Goal: Task Accomplishment & Management: Manage account settings

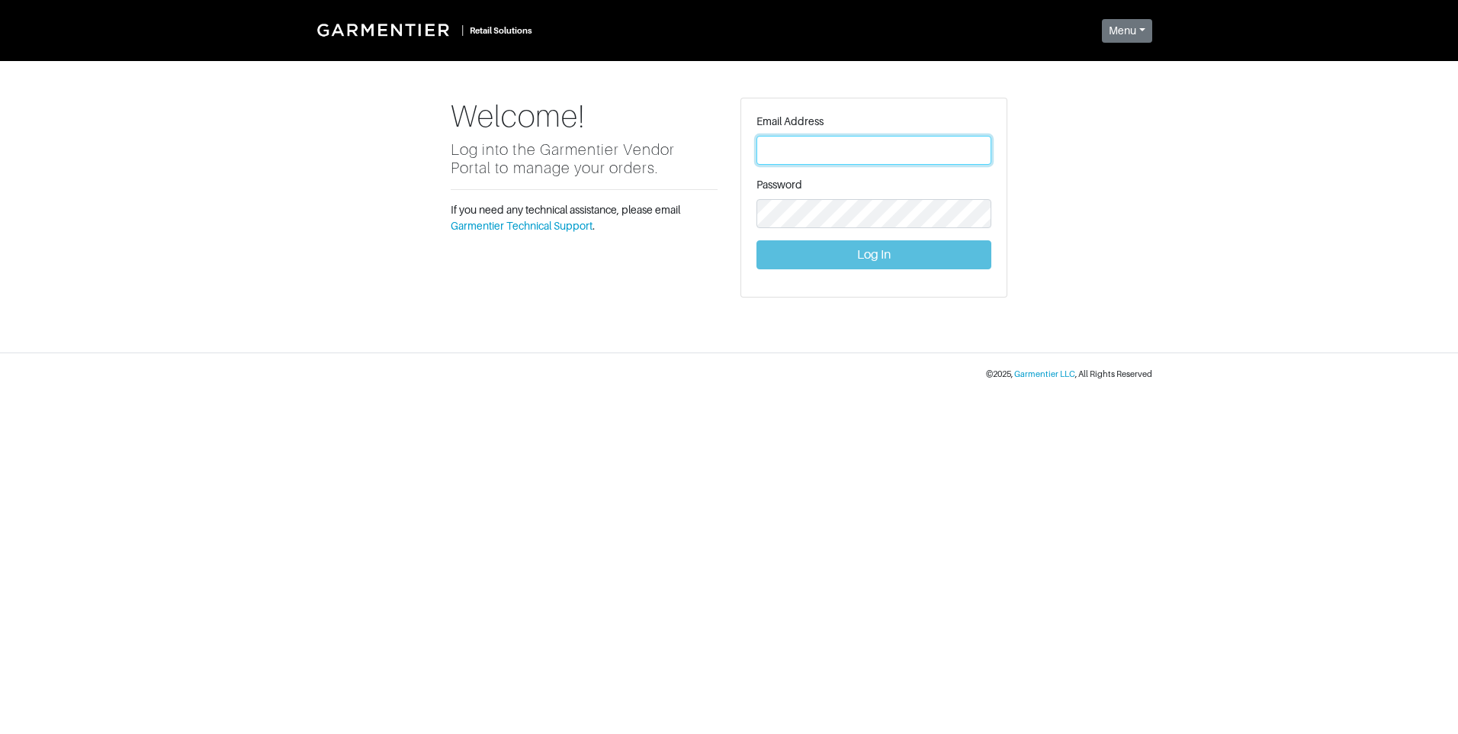
type input "[PERSON_NAME][EMAIL_ADDRESS][DOMAIN_NAME]"
click at [881, 252] on button "Log In" at bounding box center [874, 254] width 235 height 29
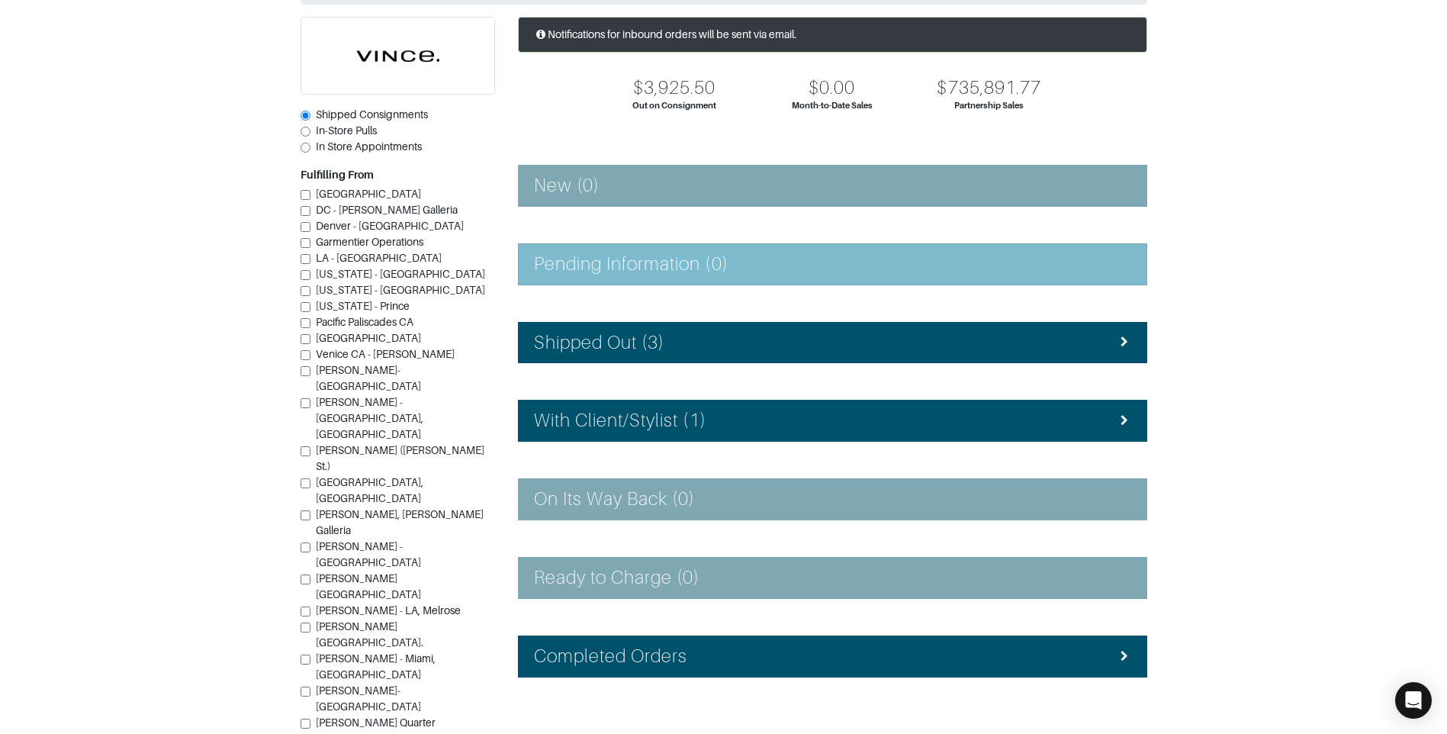
scroll to position [137, 0]
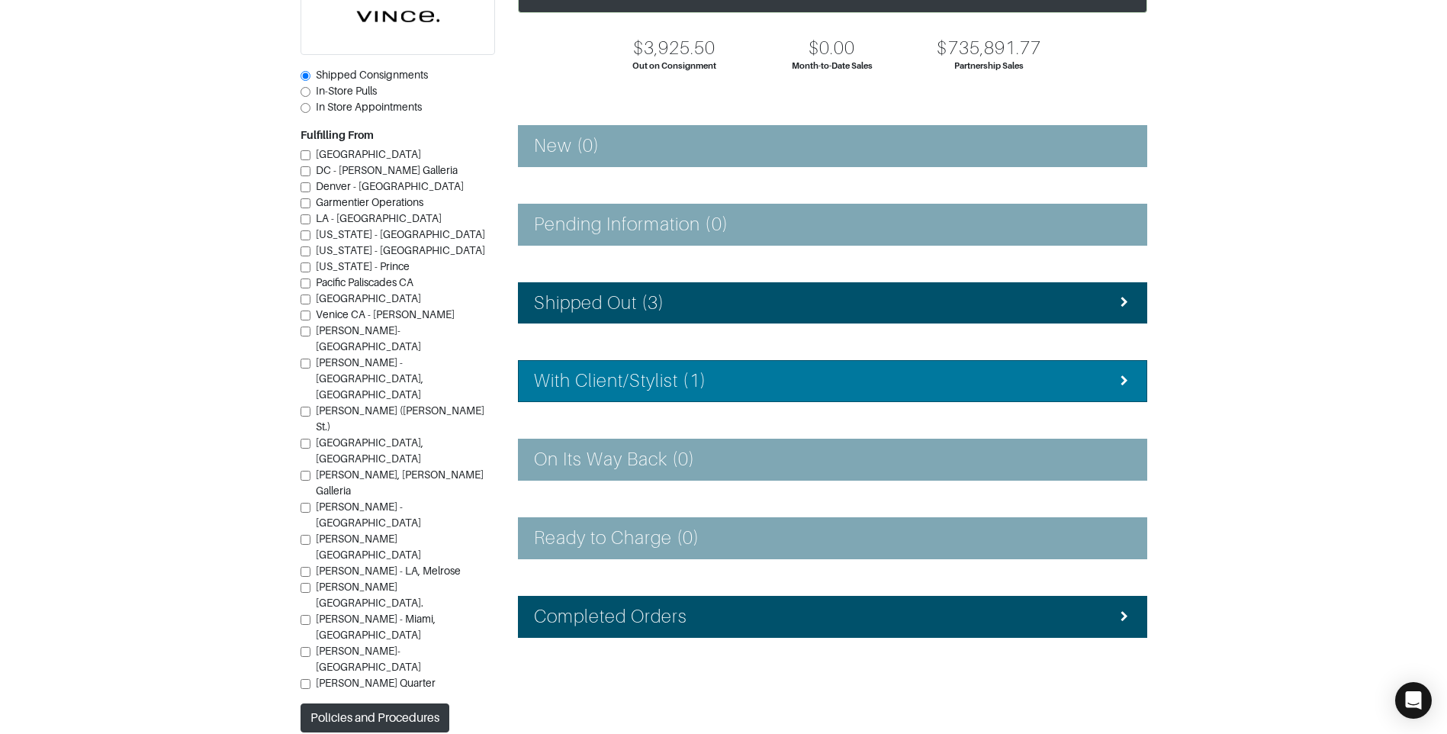
click at [815, 385] on div "With Client/Stylist (1)" at bounding box center [832, 381] width 597 height 22
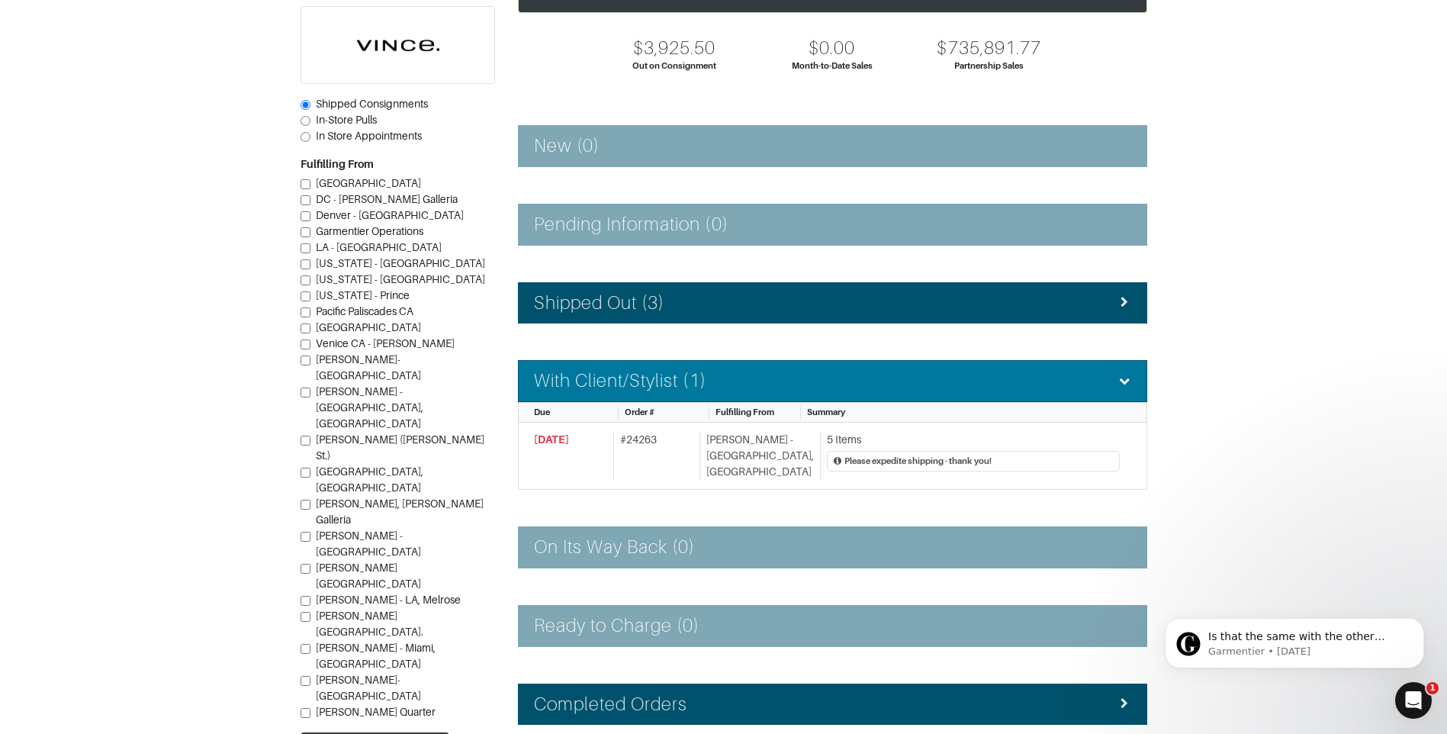
scroll to position [0, 0]
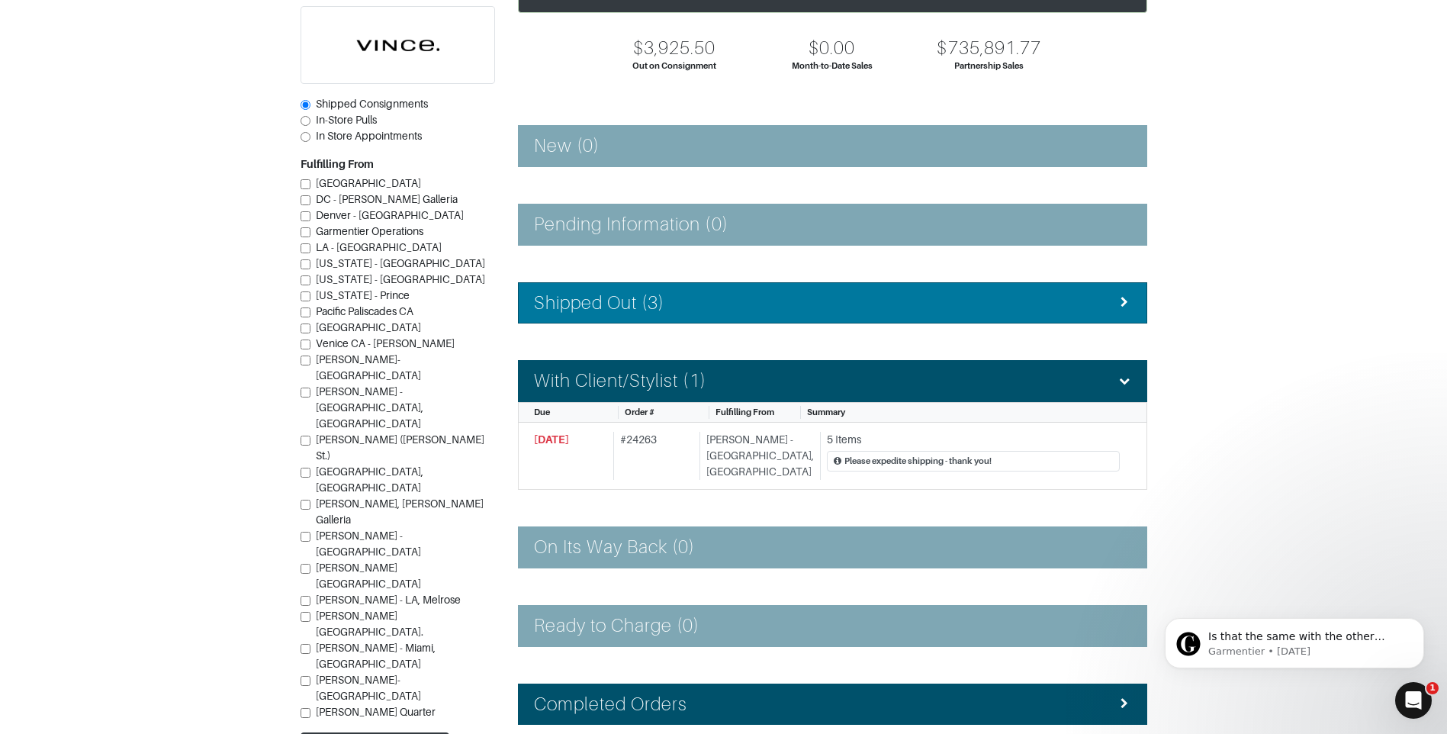
click at [761, 313] on li "Shipped Out (3)" at bounding box center [832, 303] width 629 height 42
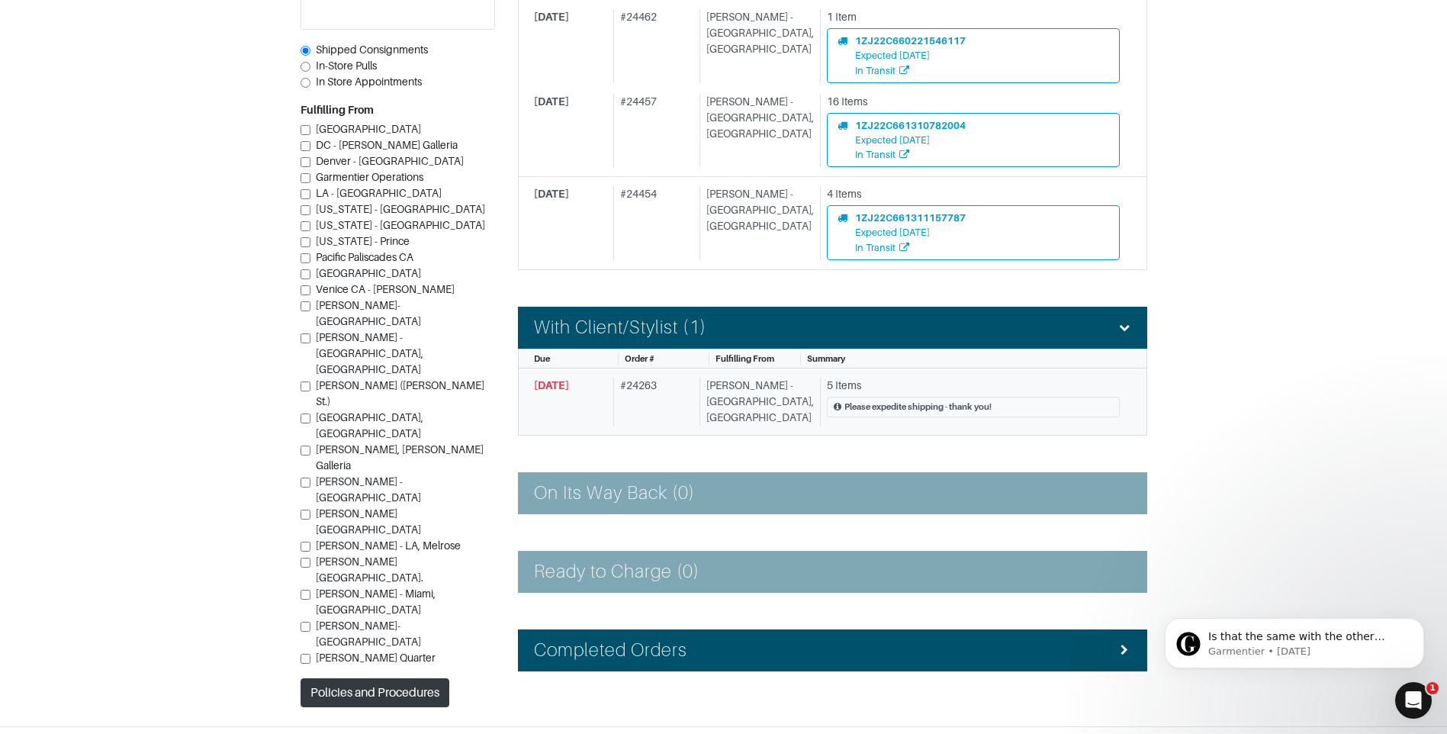
scroll to position [514, 0]
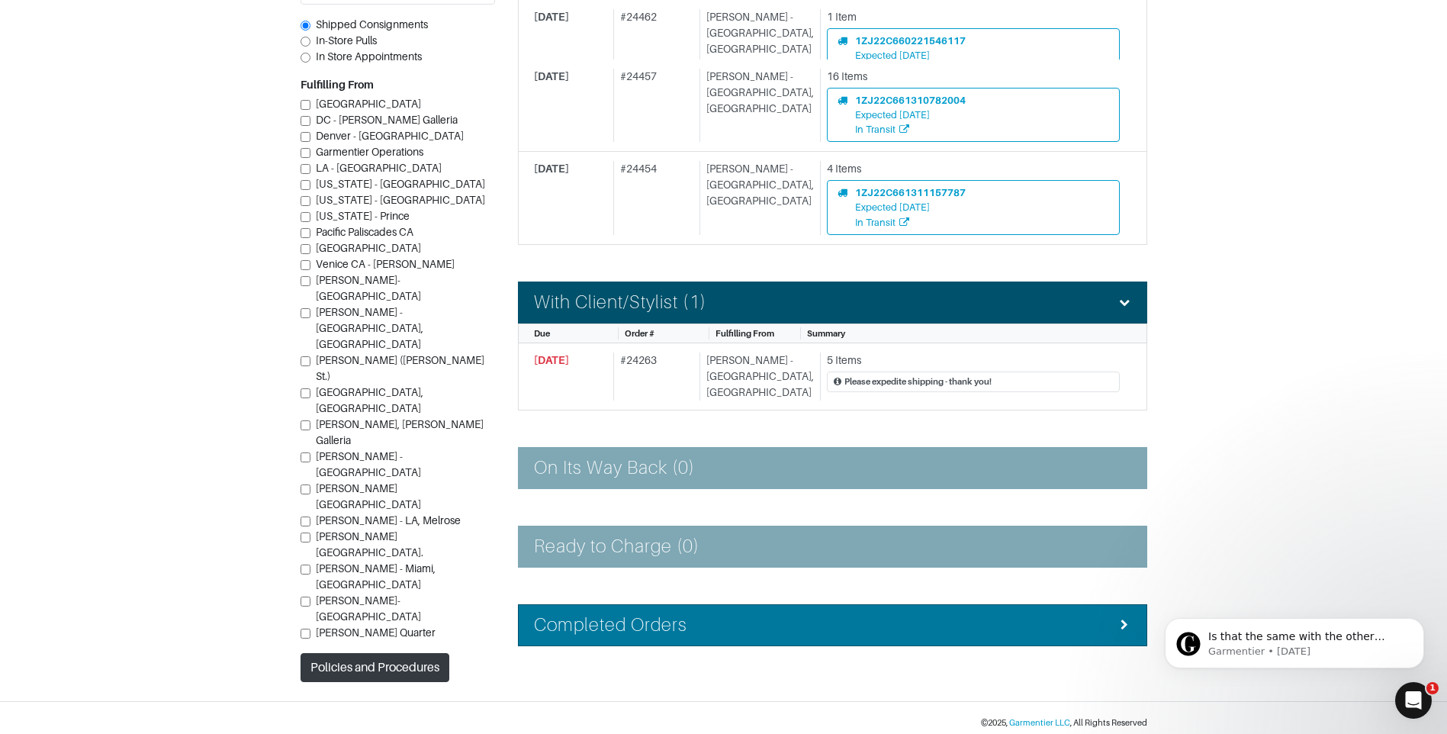
click at [739, 614] on div "Completed Orders" at bounding box center [832, 625] width 597 height 22
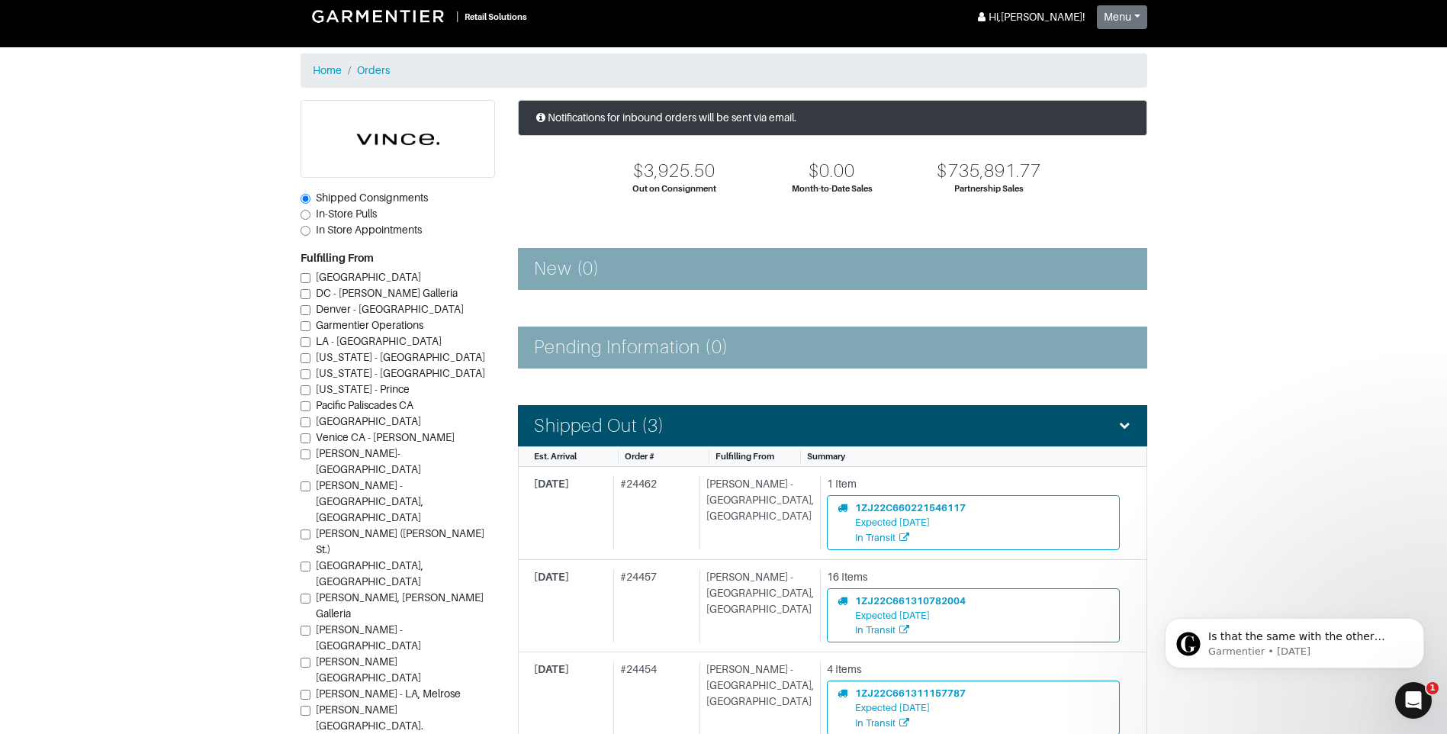
scroll to position [0, 0]
